Goal: Information Seeking & Learning: Find specific fact

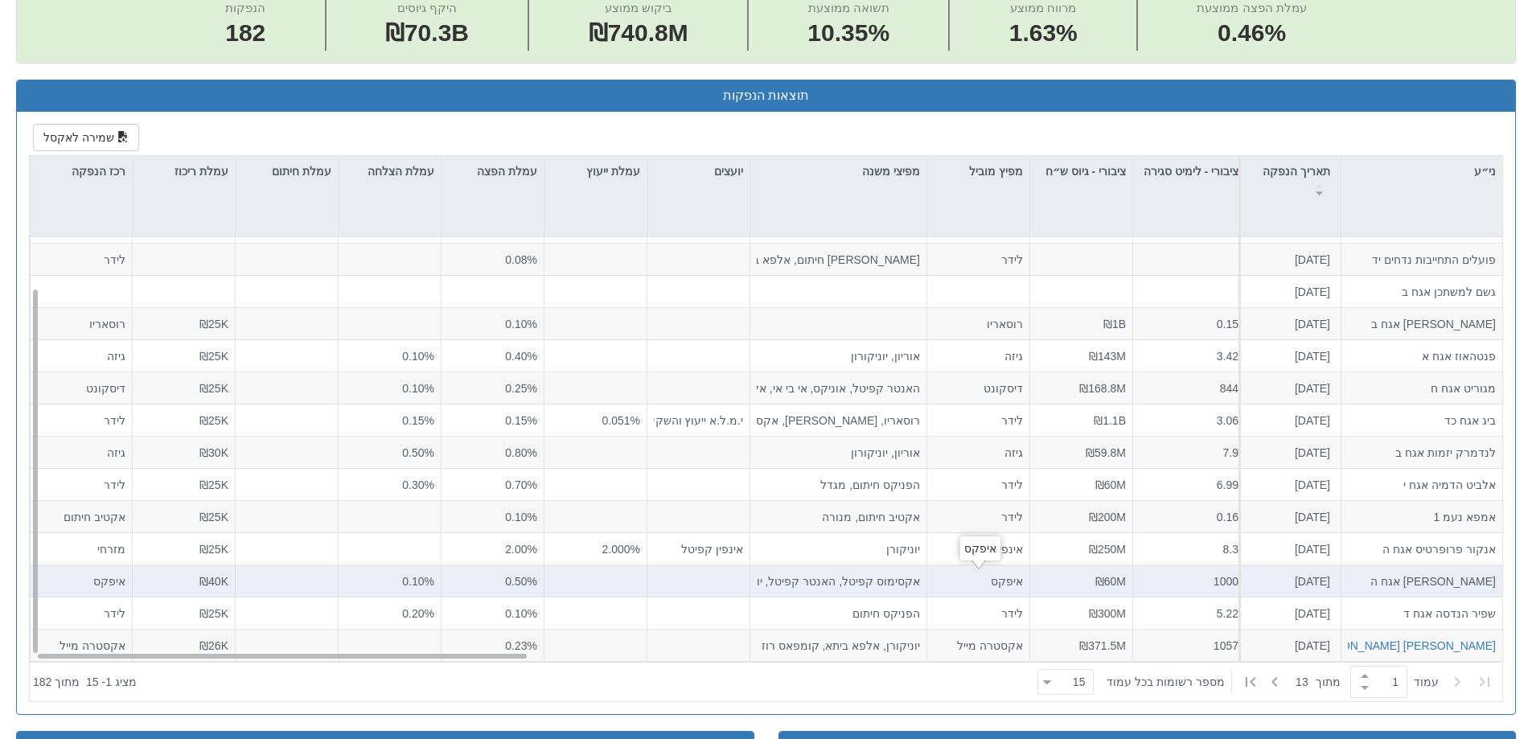
scroll to position [643, 0]
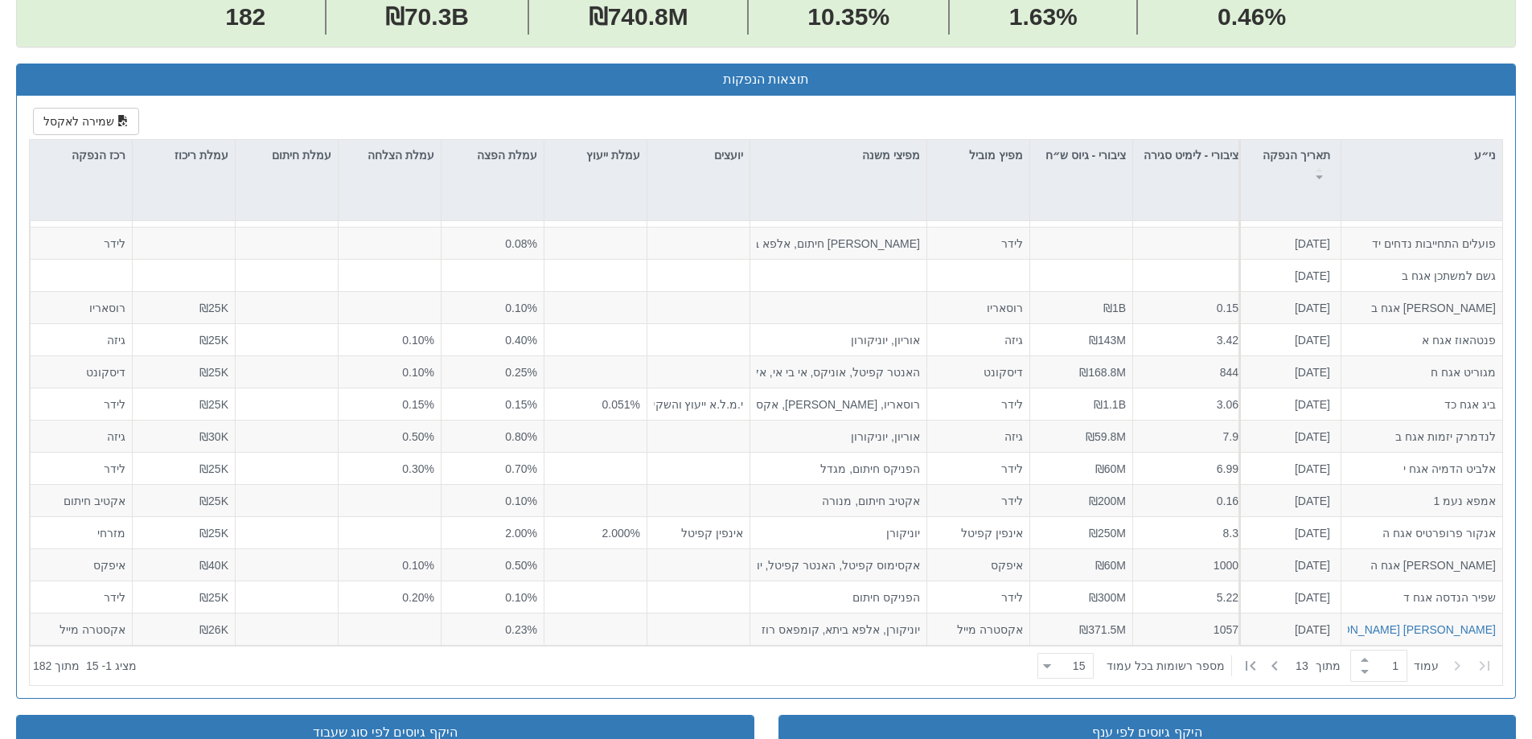
click at [1069, 694] on div "שמירה לאקסל ני״ע תאריך הנפקה מספר ני״ע הזמנות זוכות סוג הנפקה סוג מכרז דוח הצעת…" at bounding box center [766, 397] width 1499 height 602
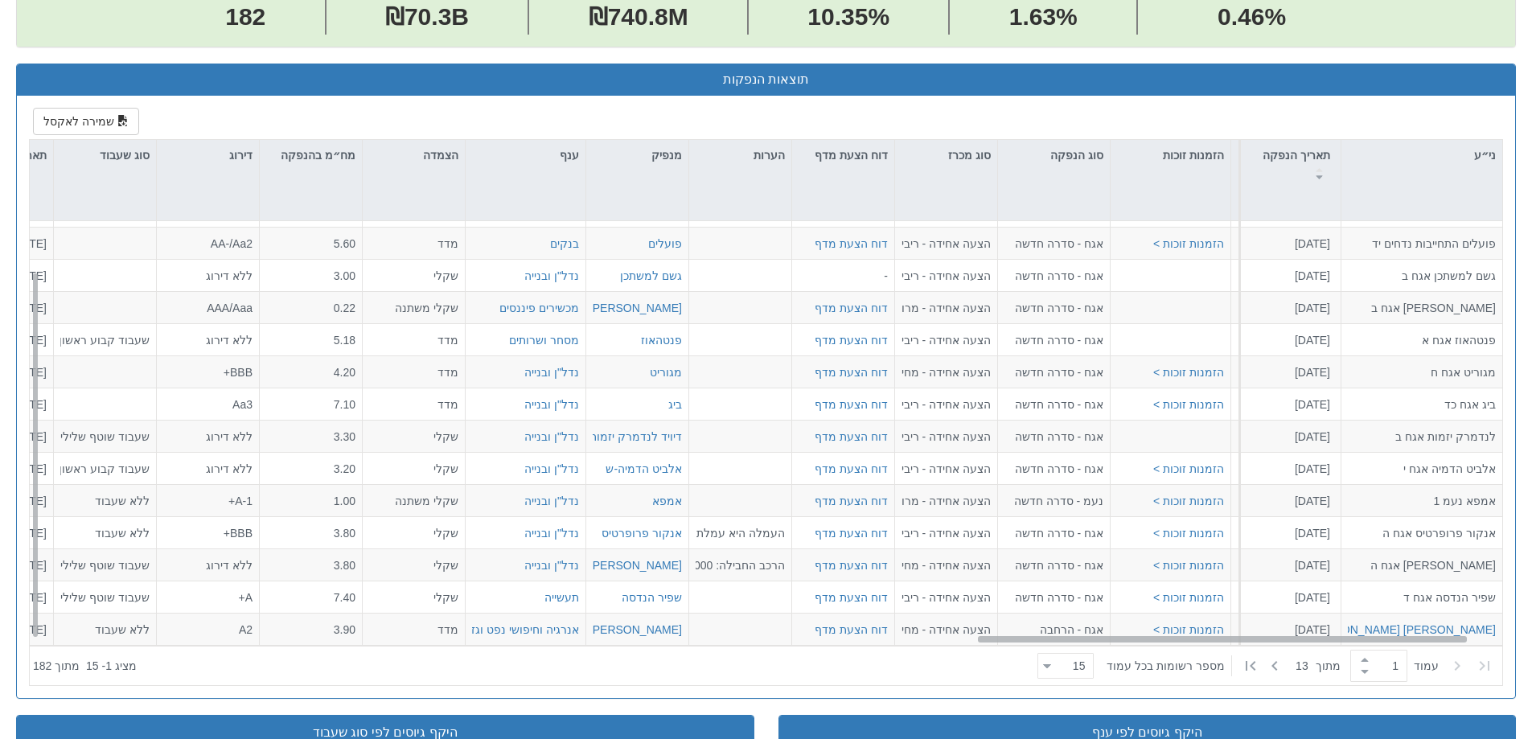
scroll to position [58, 2932]
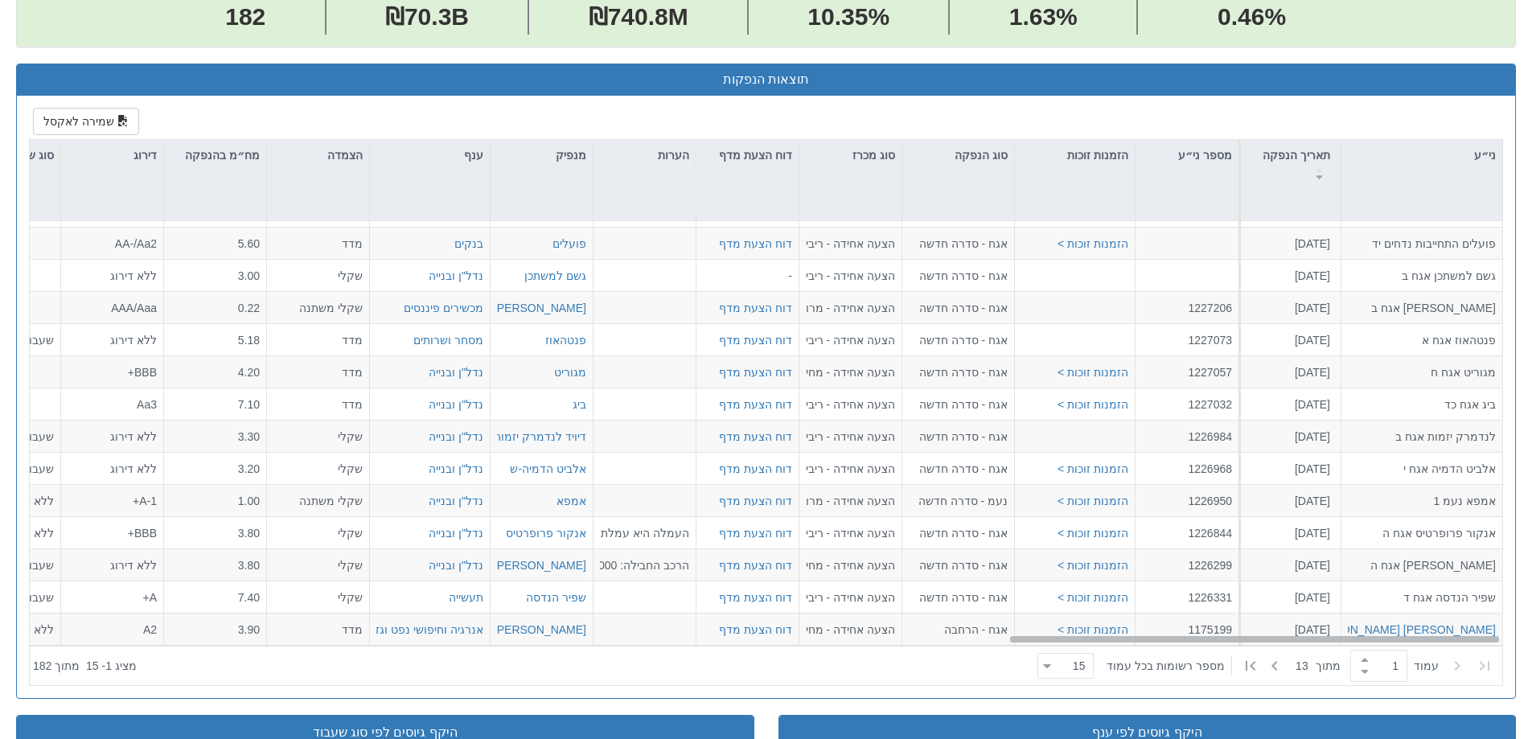
drag, startPoint x: 391, startPoint y: 639, endPoint x: 1514, endPoint y: 585, distance: 1124.2
click at [1514, 585] on div "שמירה לאקסל ני״ע תאריך הנפקה מספר ני״ע הזמנות זוכות סוג הנפקה סוג מכרז דוח הצעת…" at bounding box center [766, 397] width 1499 height 602
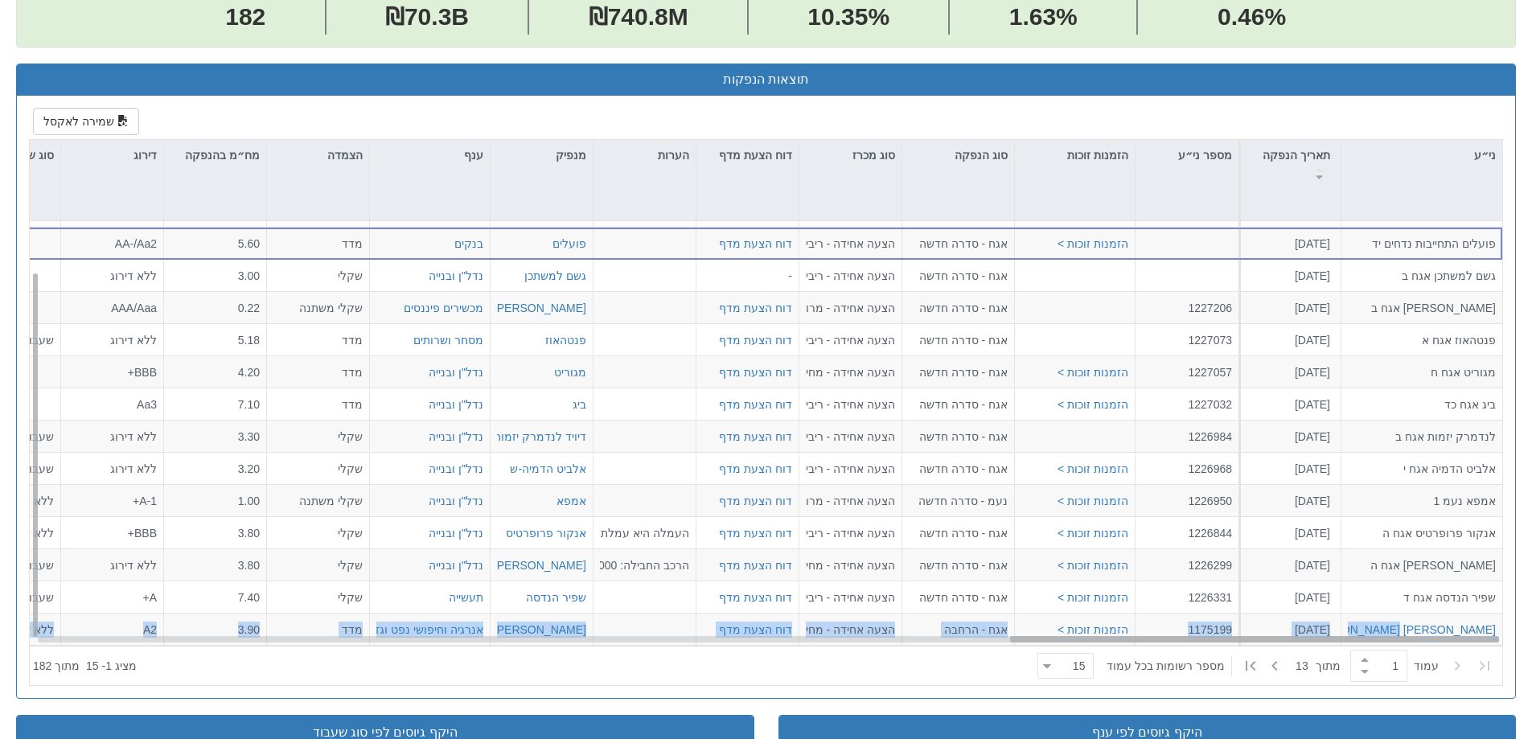
drag, startPoint x: 1380, startPoint y: 643, endPoint x: 1263, endPoint y: 642, distance: 117.4
click at [1263, 642] on div "פועלים אגח 204 [DATE] הזמנות זוכות > אגח - סדרה חדשה הצעה אחידה - ריבית דוח הצע…" at bounding box center [766, 433] width 1473 height 425
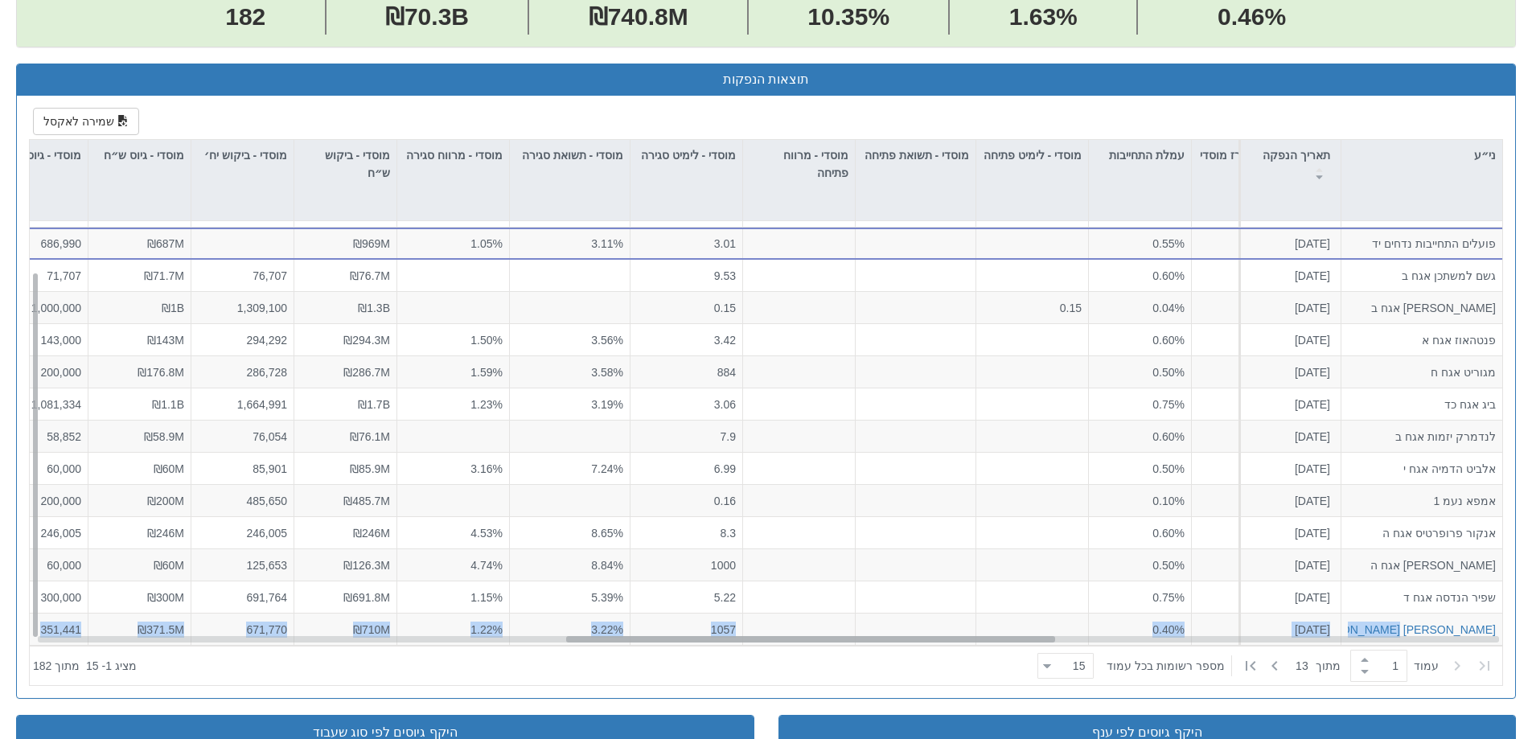
scroll to position [58, 1559]
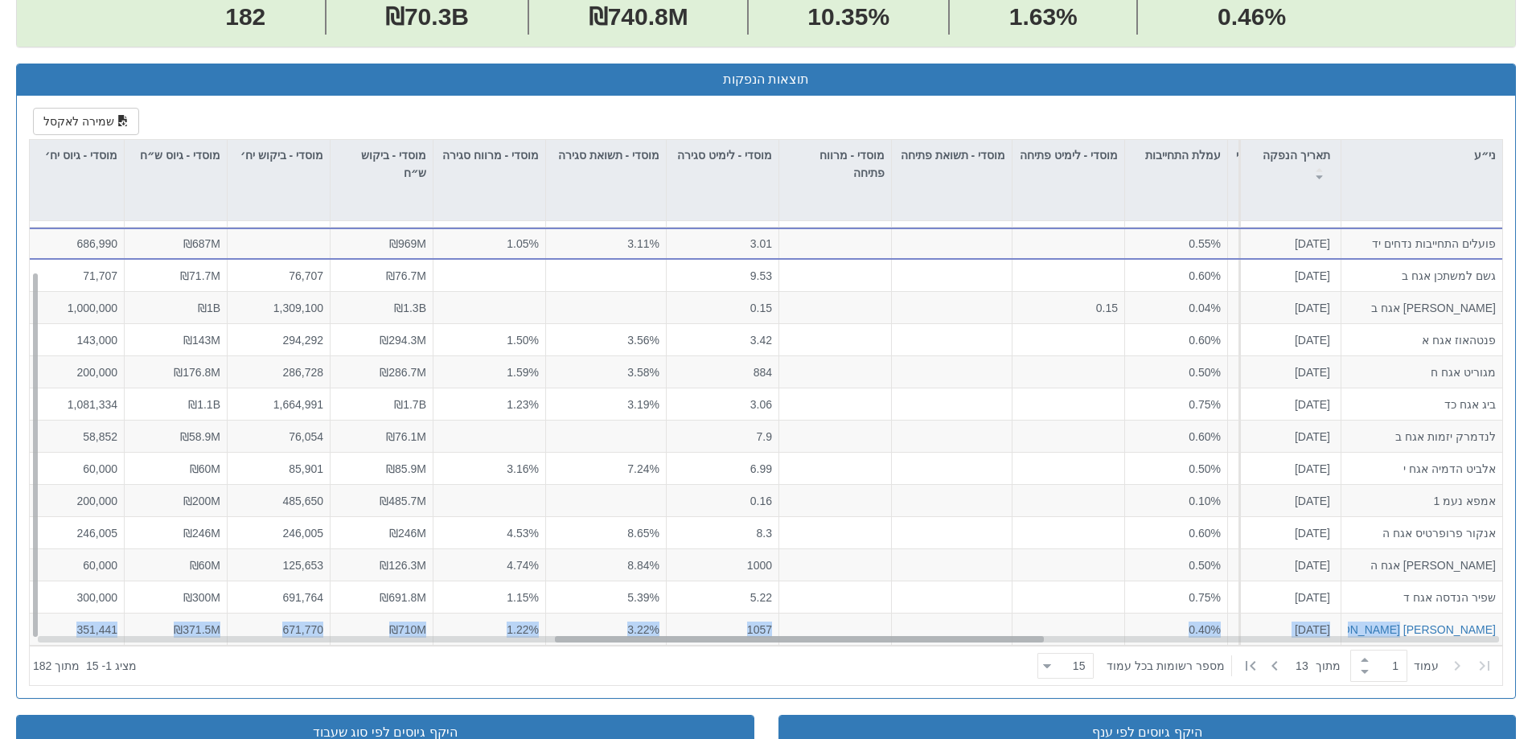
drag, startPoint x: 1242, startPoint y: 640, endPoint x: 787, endPoint y: 637, distance: 455.3
click at [787, 637] on div at bounding box center [799, 639] width 489 height 6
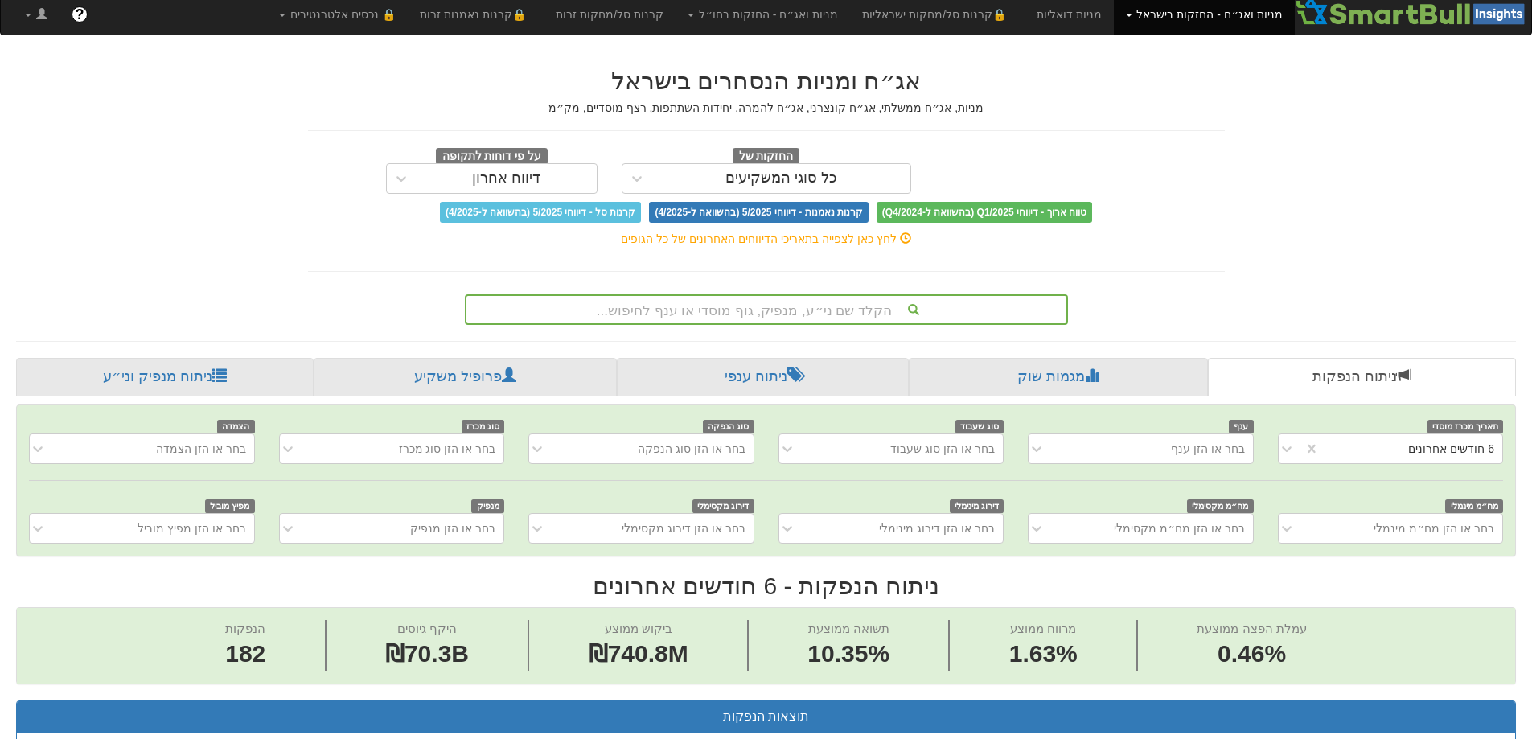
scroll to position [0, 0]
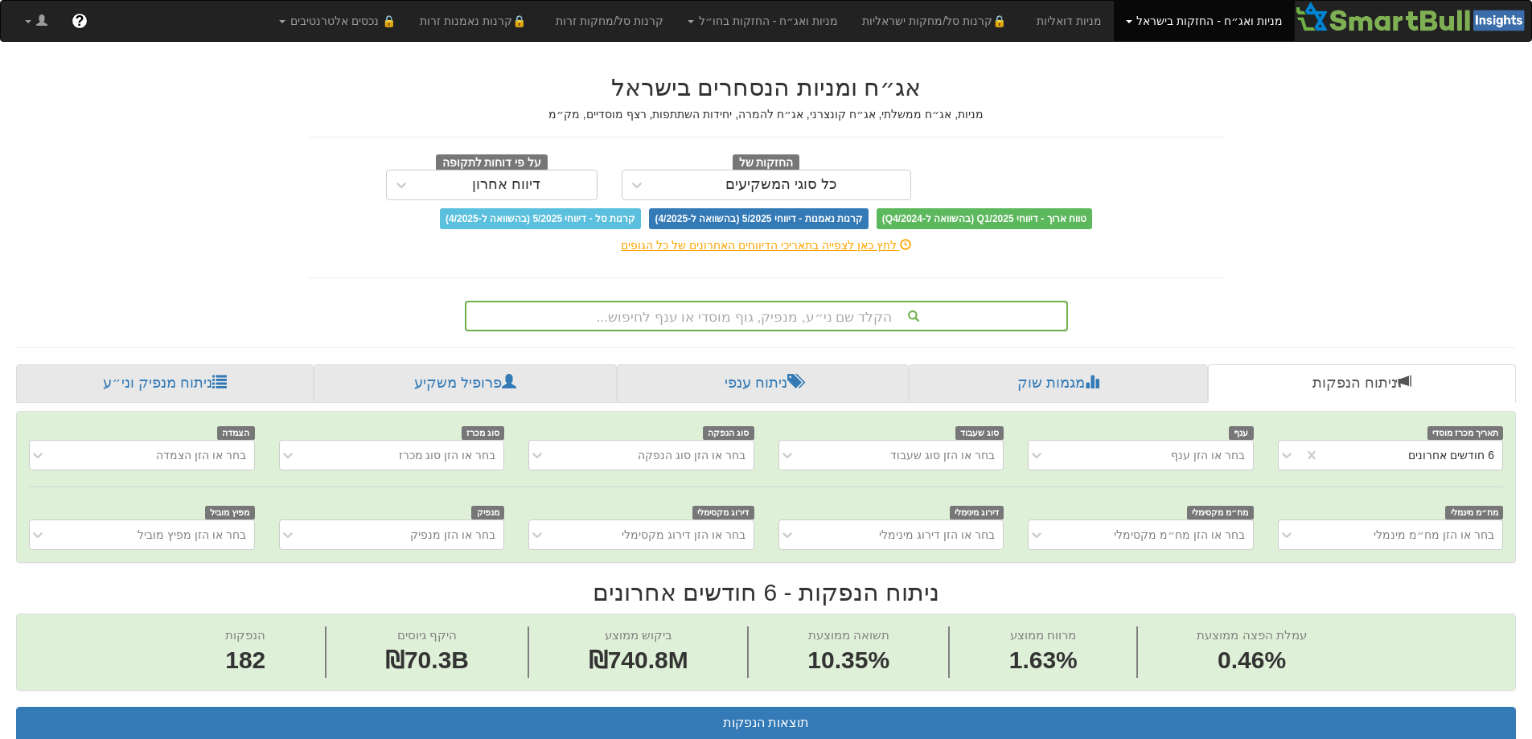
click at [828, 317] on div "הקלד שם ני״ע, מנפיק, גוף מוסדי או ענף לחיפוש..." at bounding box center [767, 315] width 600 height 27
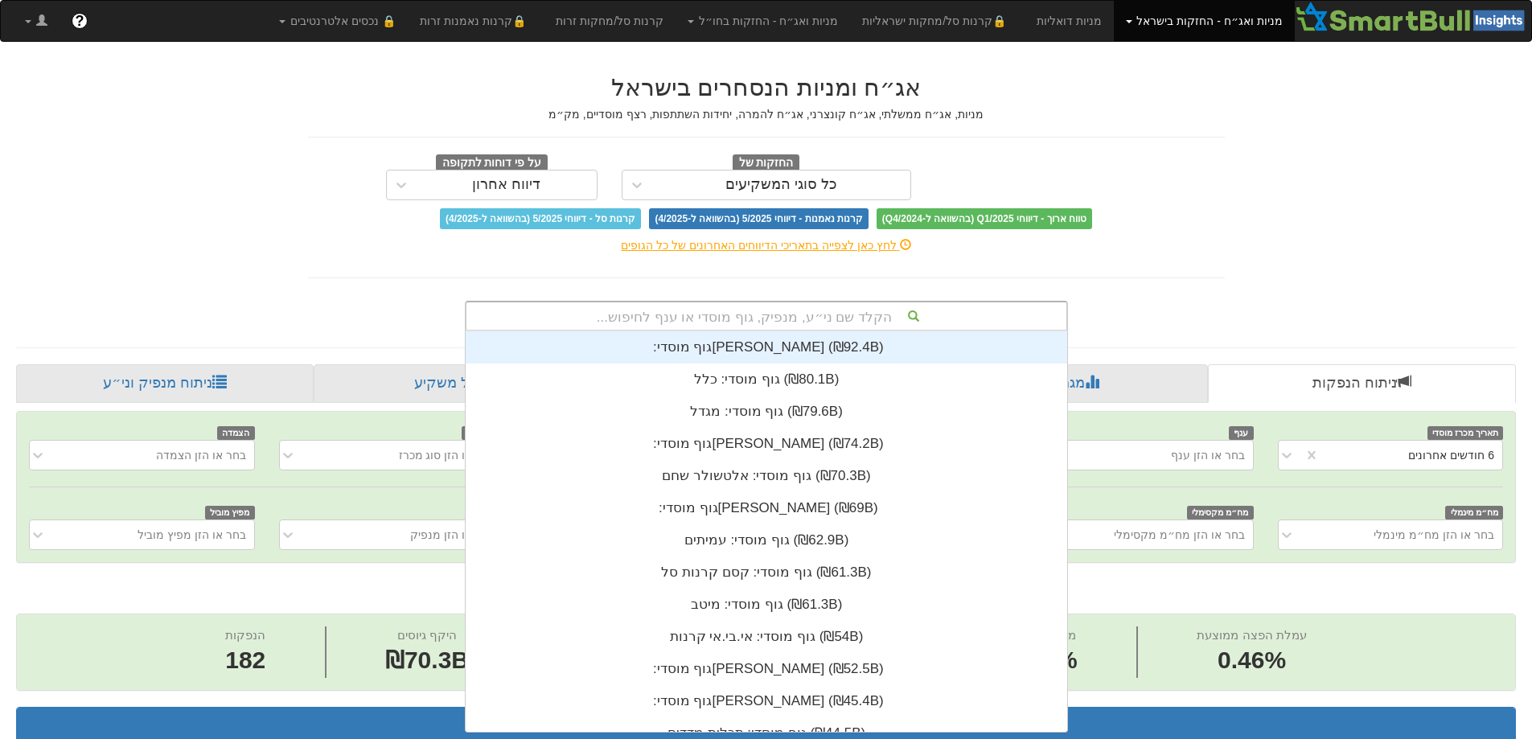
scroll to position [401, 0]
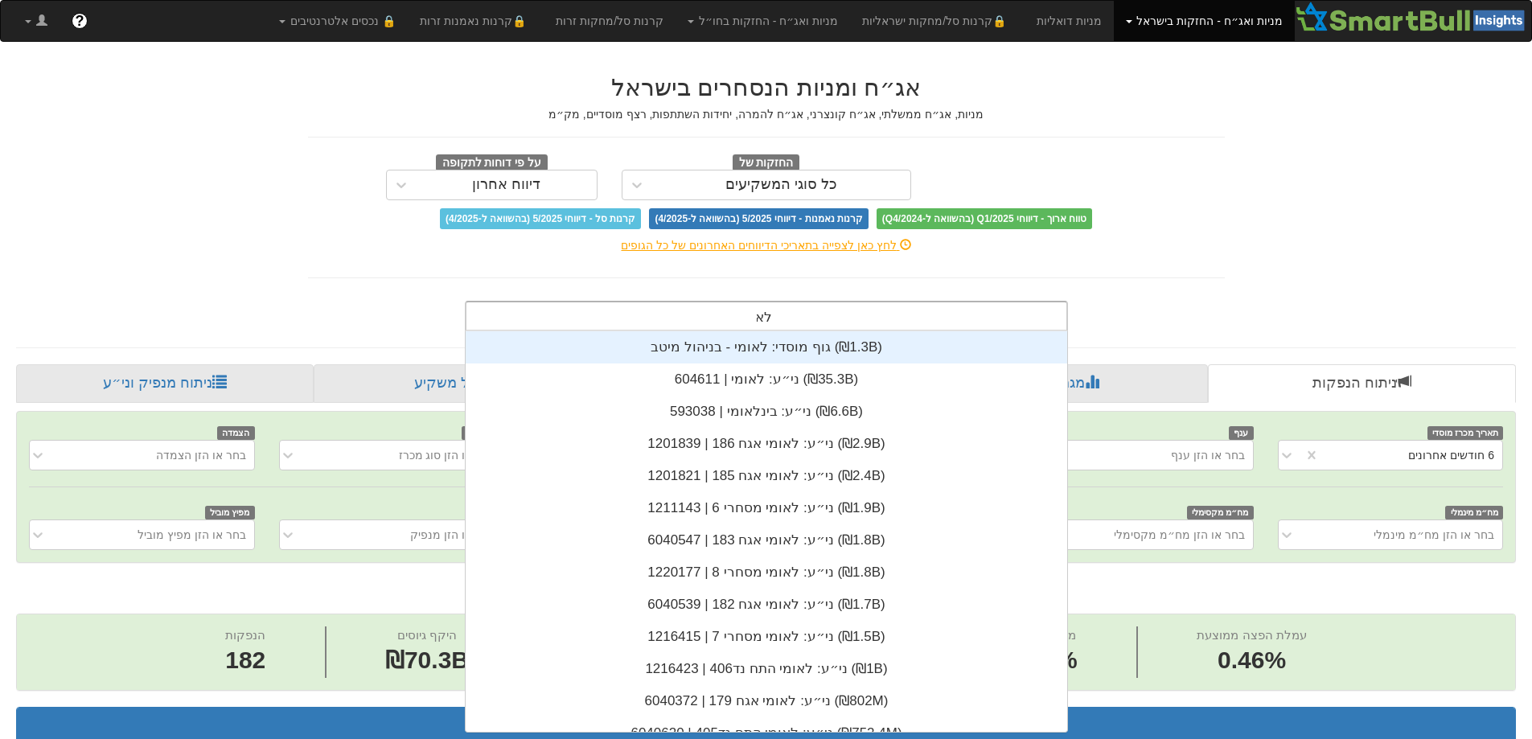
type input "ל"
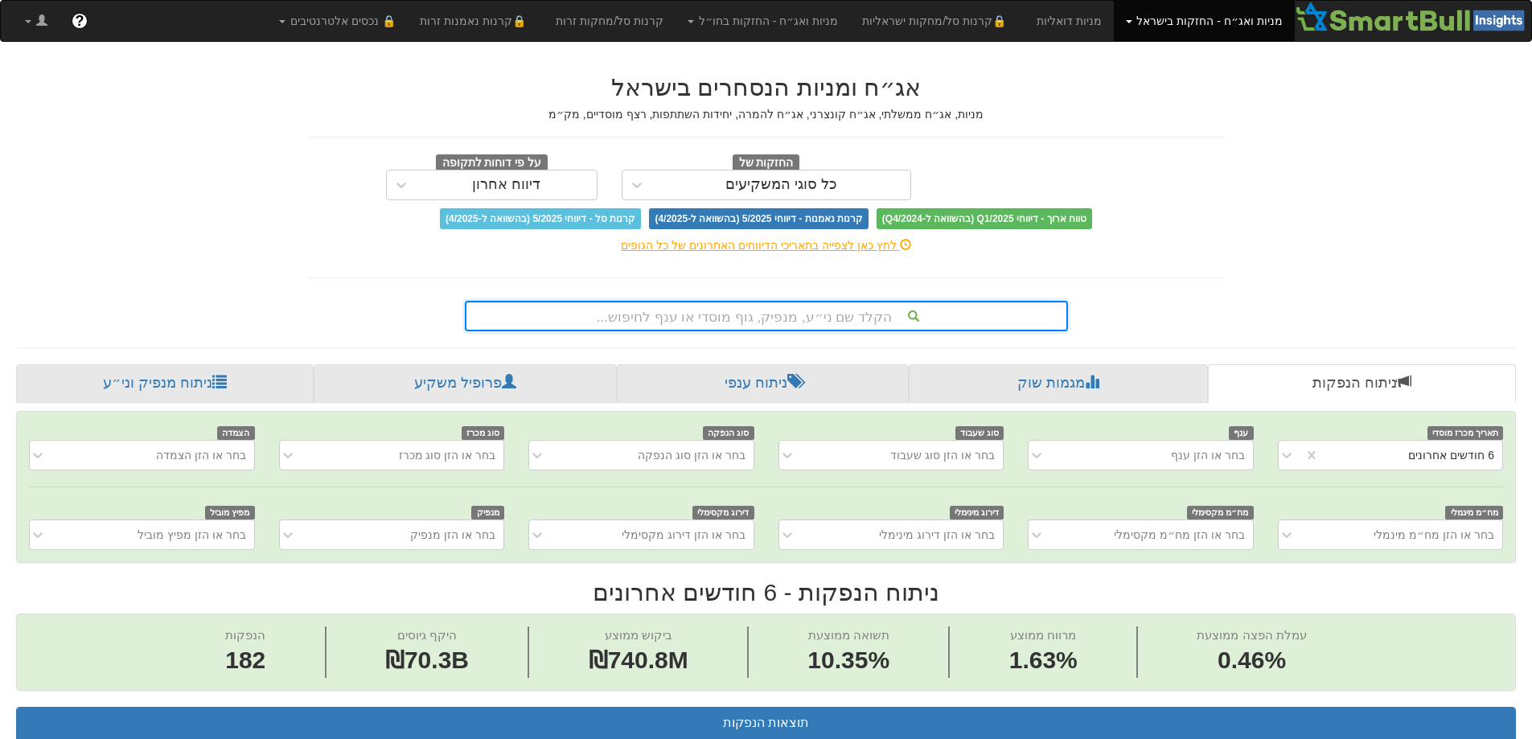
click at [789, 317] on div "הקלד שם ני״ע, מנפיק, גוף מוסדי או ענף לחיפוש..." at bounding box center [767, 315] width 600 height 27
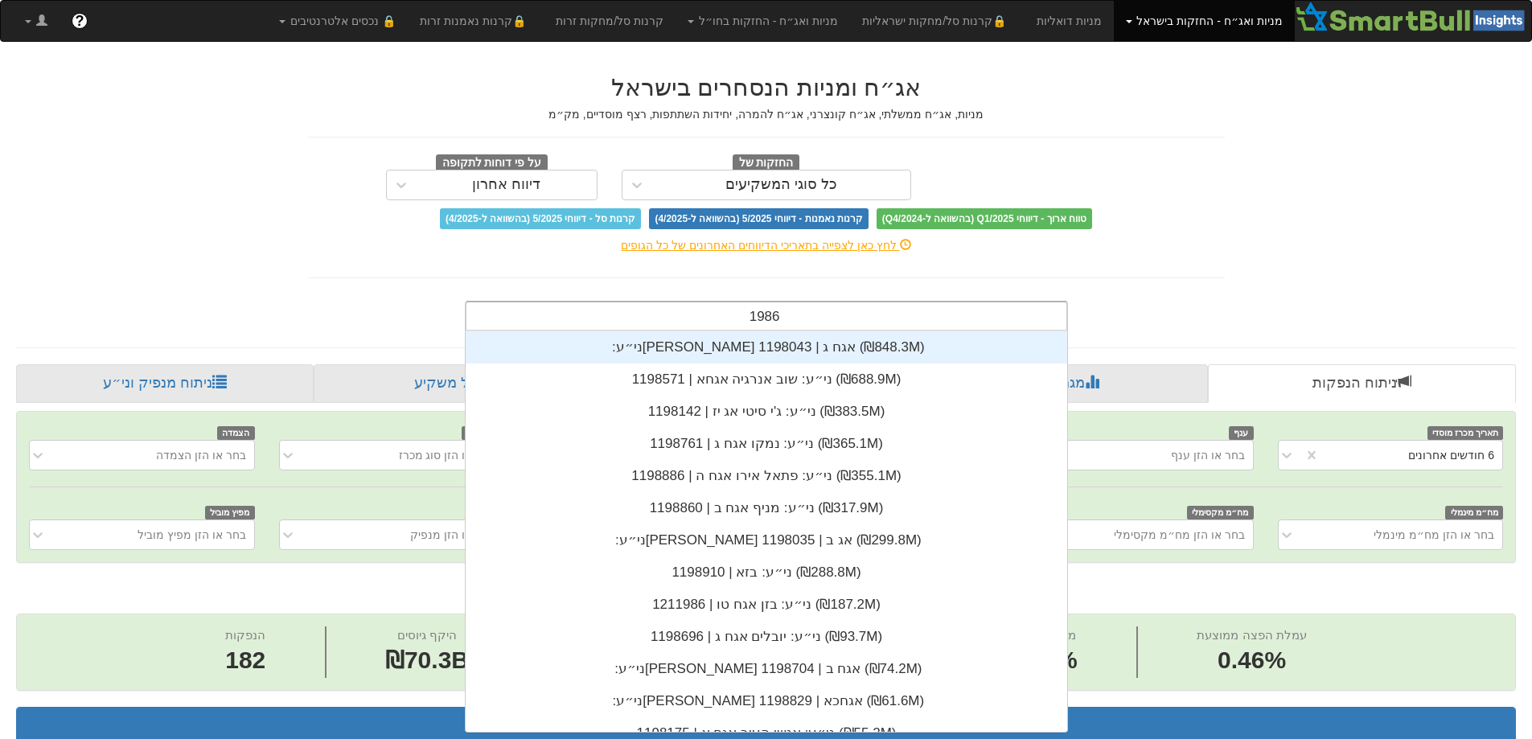
scroll to position [64, 0]
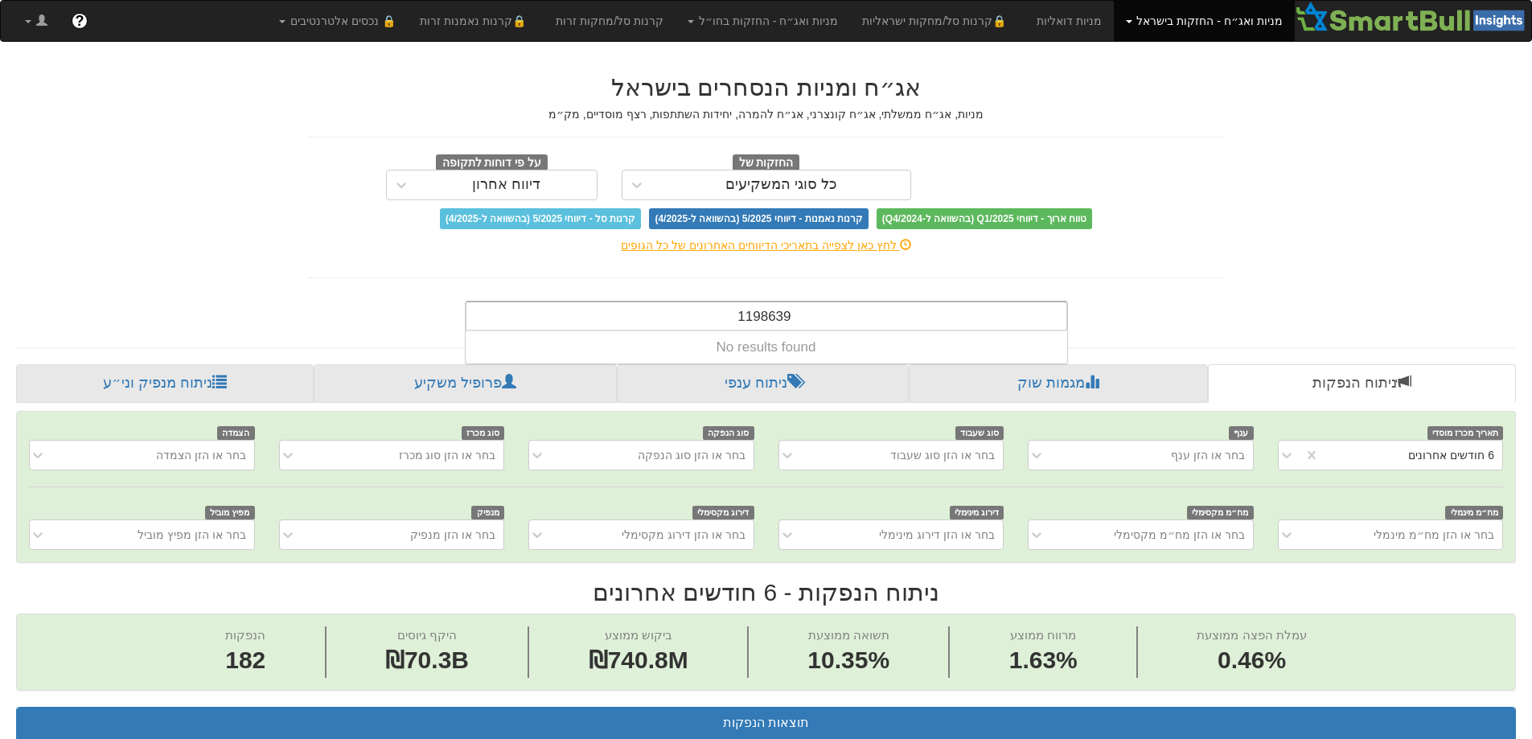
click at [697, 315] on div "1198639 1198639" at bounding box center [767, 315] width 600 height 27
click at [820, 317] on div "1198639 1198639" at bounding box center [767, 315] width 600 height 27
type input "1198639"
click at [820, 317] on div "1198639 1198639" at bounding box center [767, 315] width 600 height 27
click at [747, 317] on input "1198639" at bounding box center [765, 318] width 54 height 32
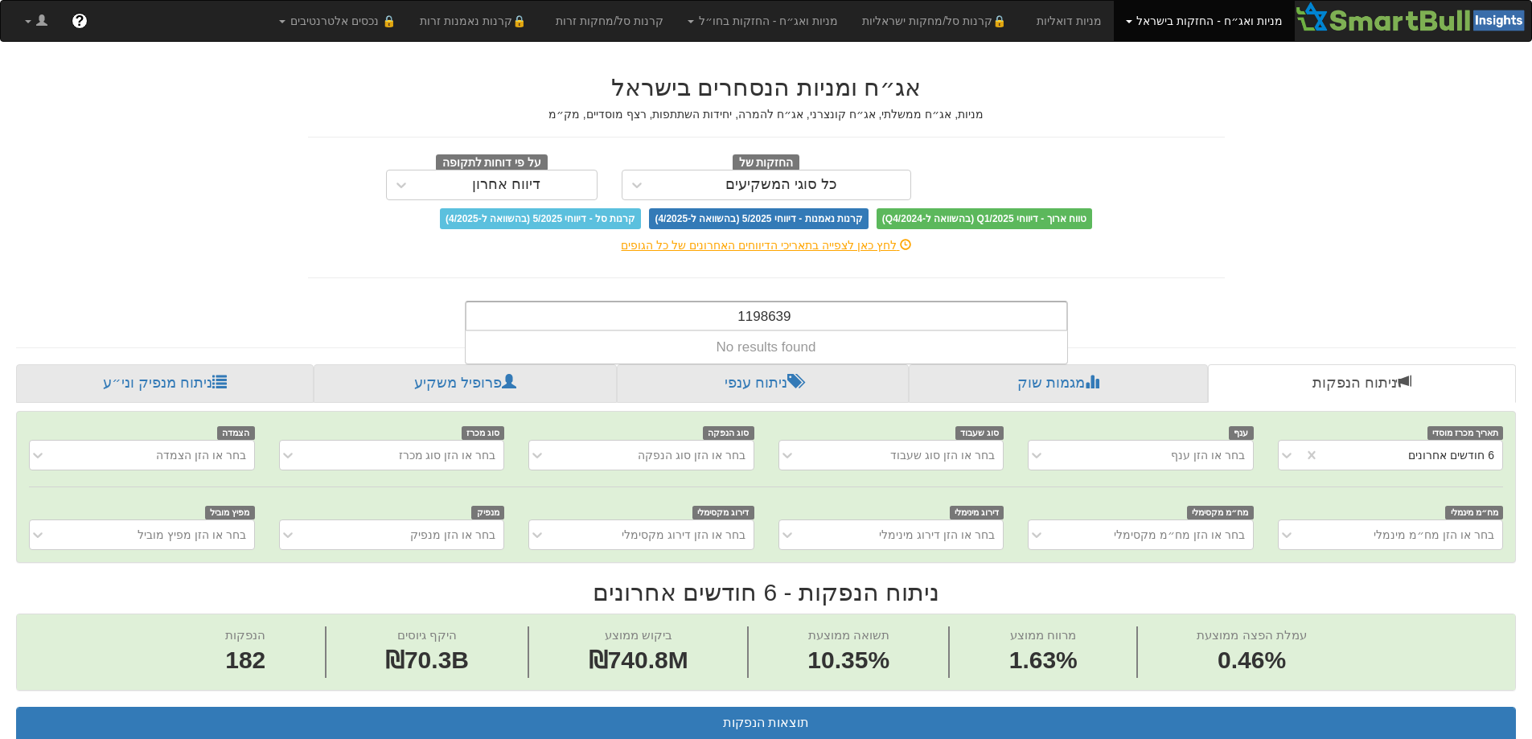
click at [747, 317] on input "1198639" at bounding box center [765, 318] width 54 height 32
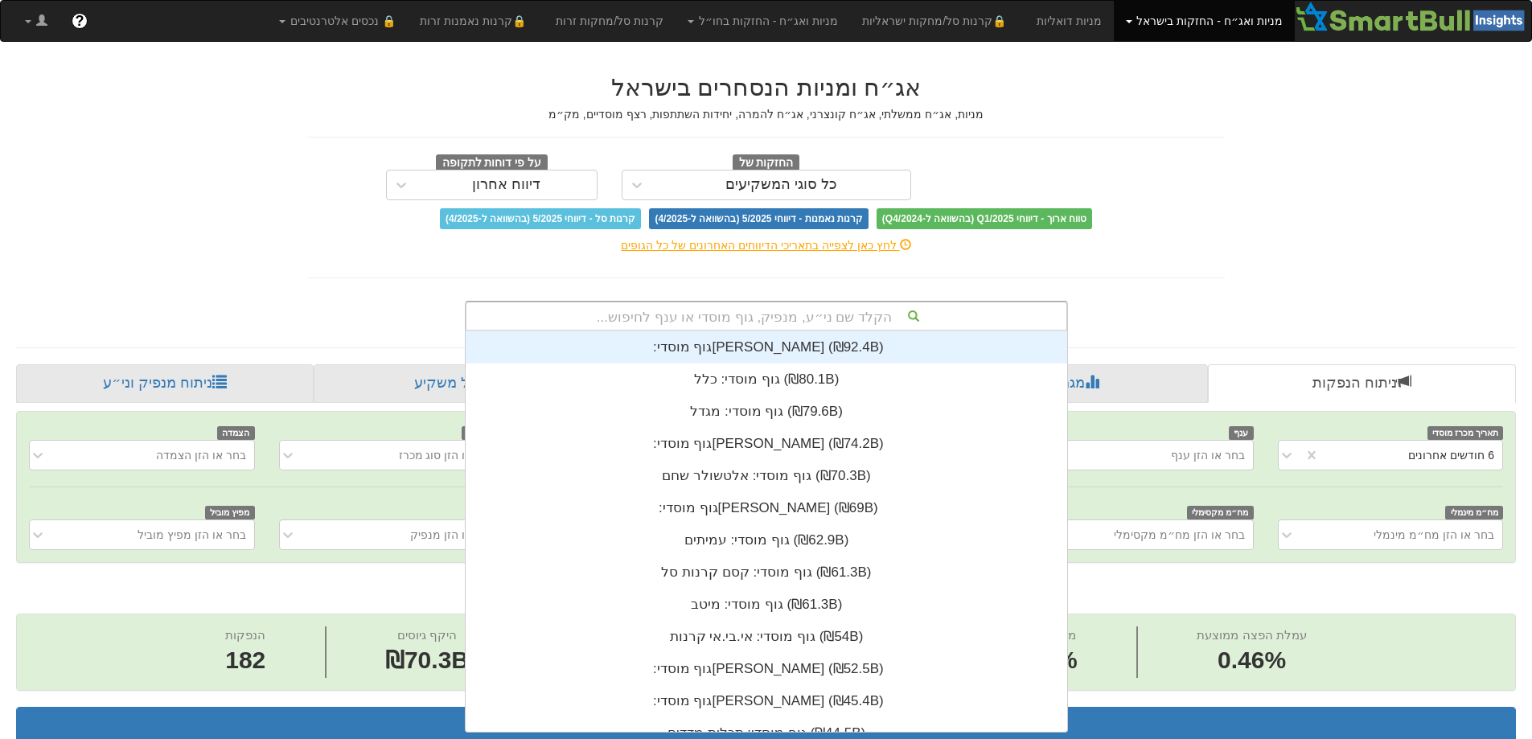
click at [953, 313] on div "הקלד שם ני״ע, מנפיק, גוף מוסדי או ענף לחיפוש..." at bounding box center [767, 315] width 600 height 27
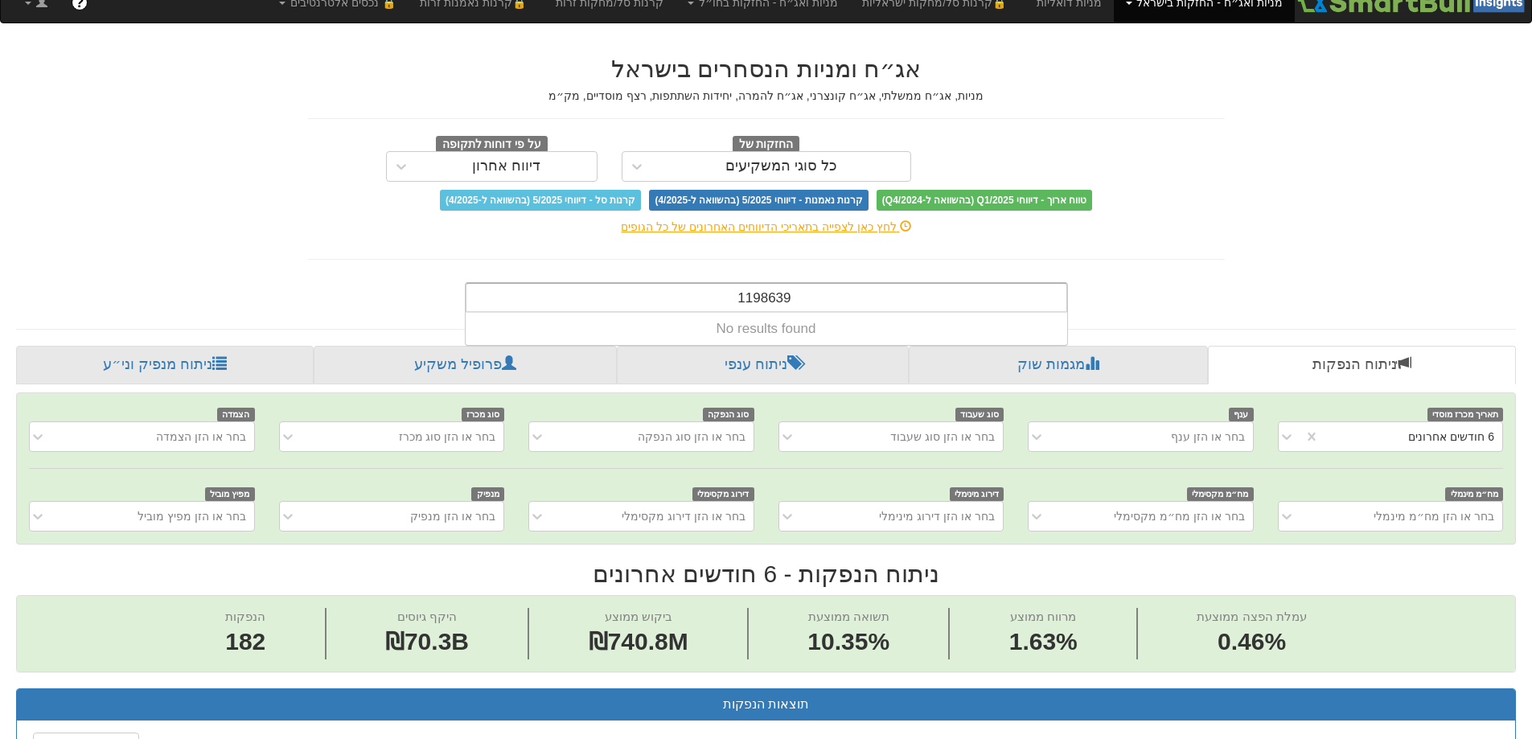
scroll to position [0, 0]
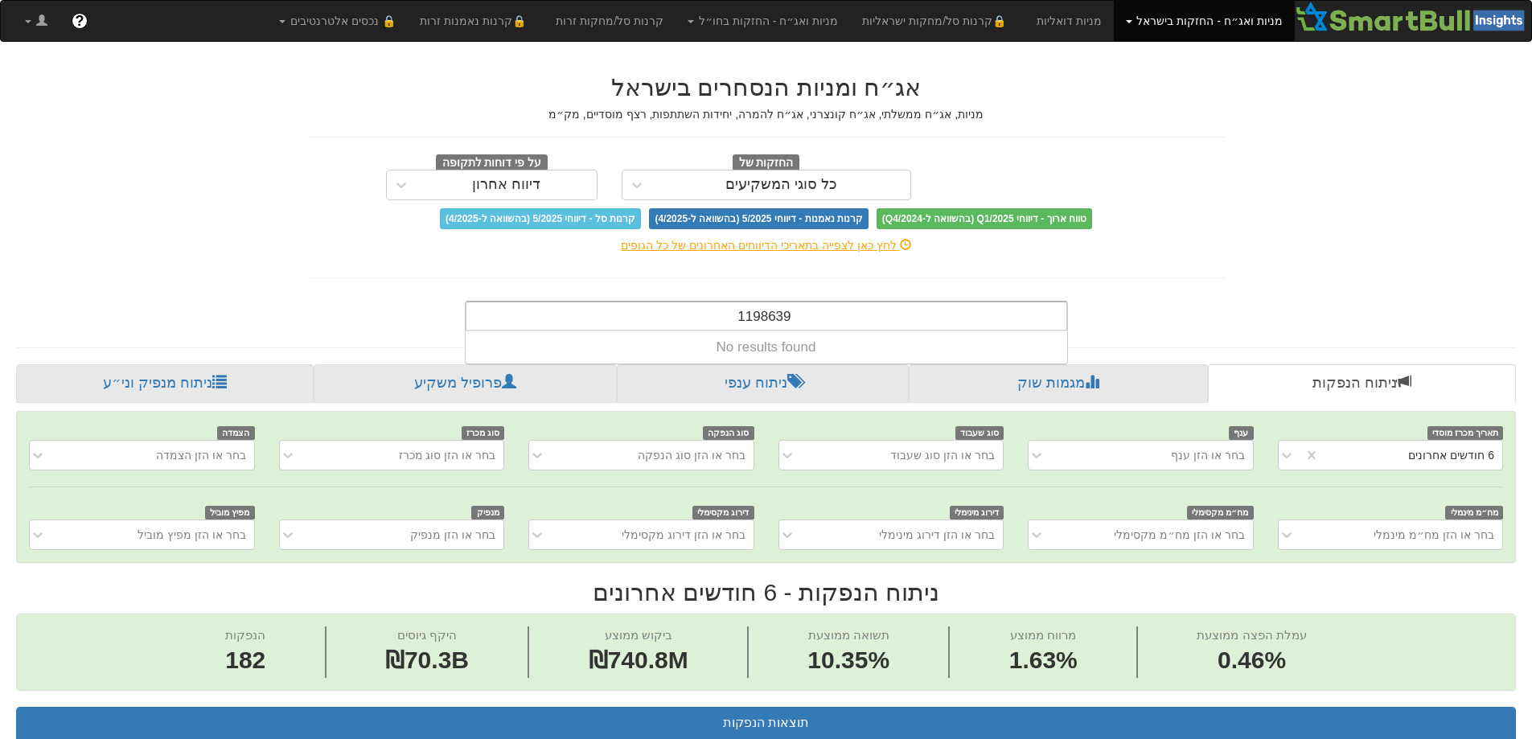
type input "1198639"
drag, startPoint x: 837, startPoint y: 314, endPoint x: 655, endPoint y: 314, distance: 181.8
click at [655, 314] on div "1198639 1198639" at bounding box center [767, 315] width 600 height 27
click at [754, 318] on input "1198639" at bounding box center [765, 318] width 54 height 32
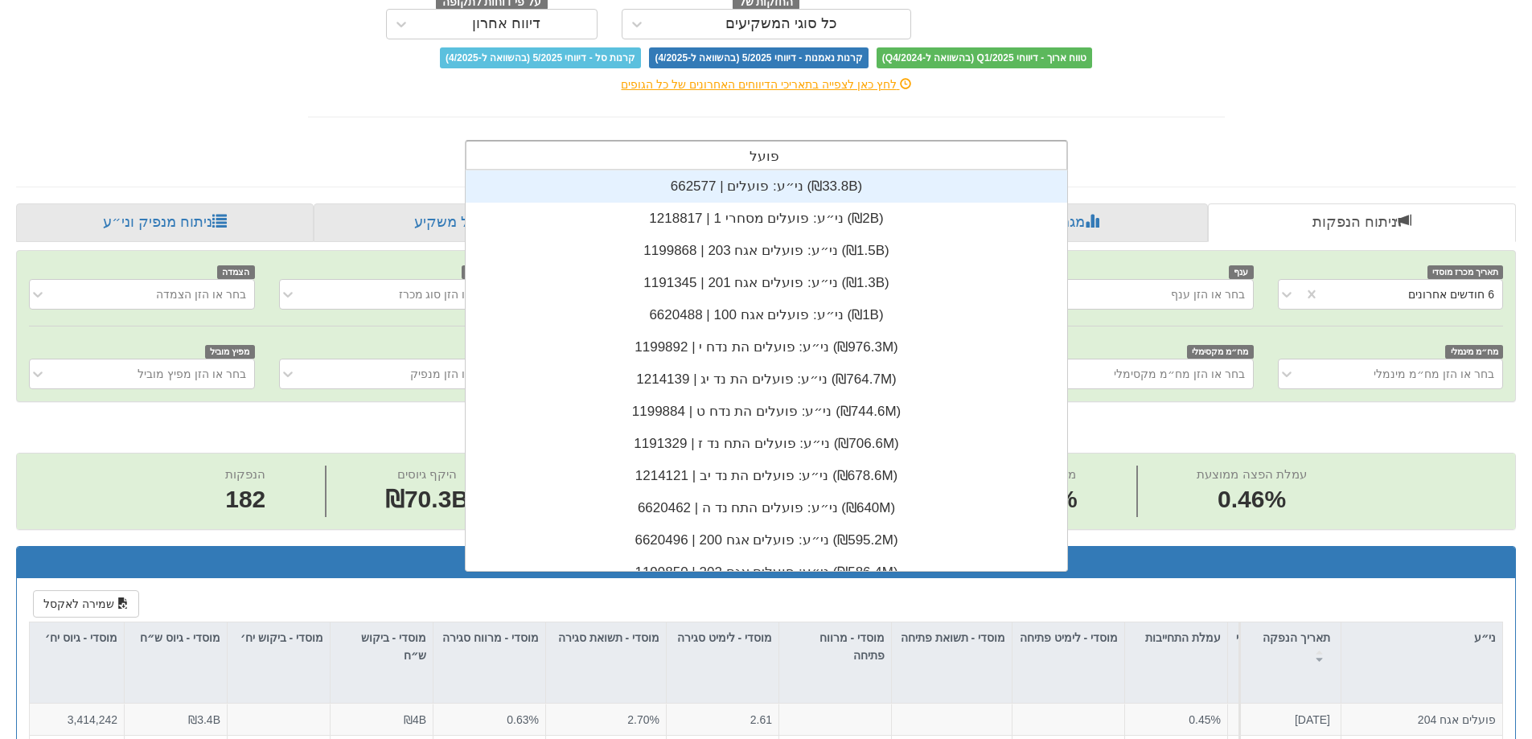
drag, startPoint x: 743, startPoint y: 154, endPoint x: 853, endPoint y: 156, distance: 109.4
click at [853, 156] on div "פועלי פועלי" at bounding box center [767, 155] width 600 height 27
click at [772, 157] on input "פועלי" at bounding box center [765, 158] width 30 height 32
type input "לאומי"
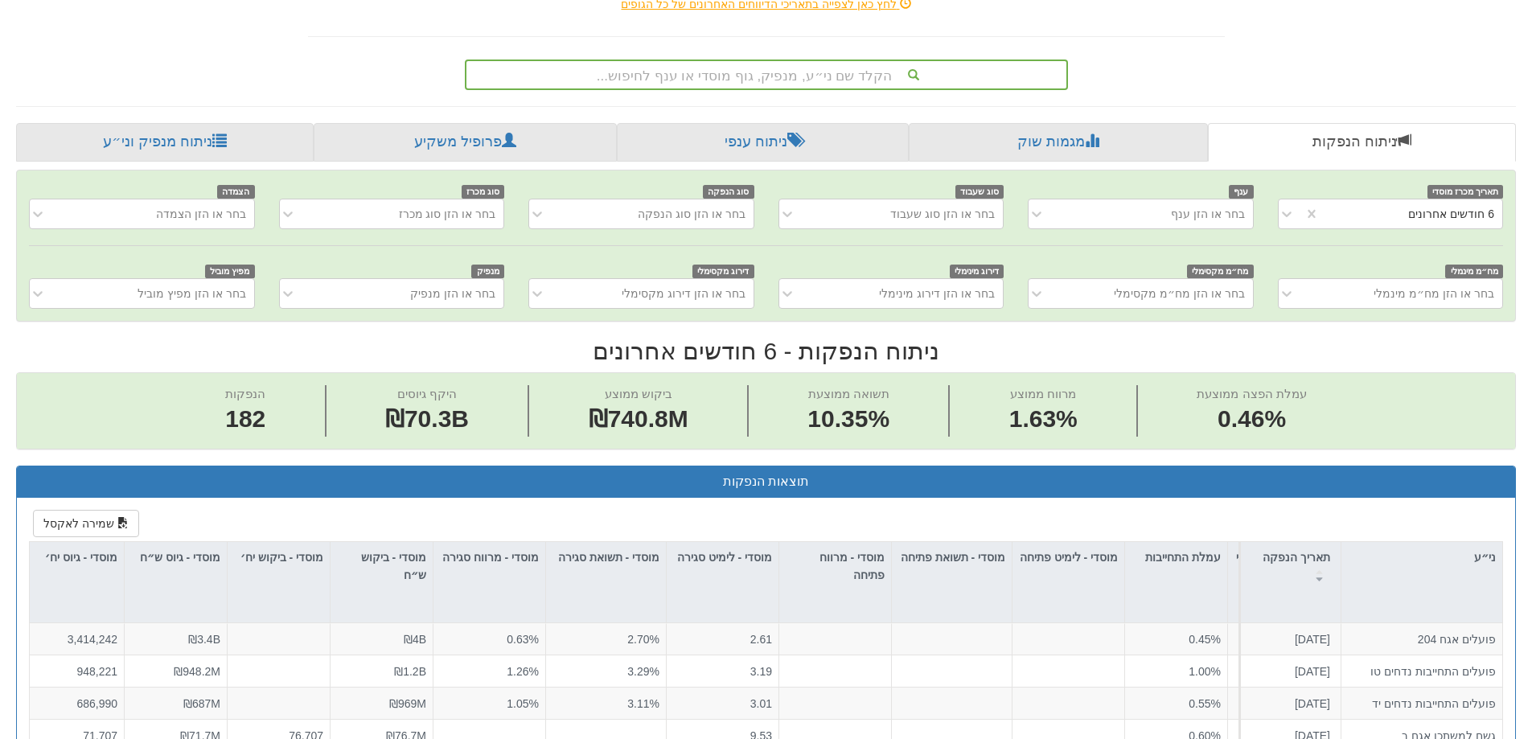
click at [1154, 69] on div "הקלד שם ני״ע, מנפיק, גוף מוסדי או ענף לחיפוש..." at bounding box center [766, 71] width 941 height 37
